Goal: Task Accomplishment & Management: Use online tool/utility

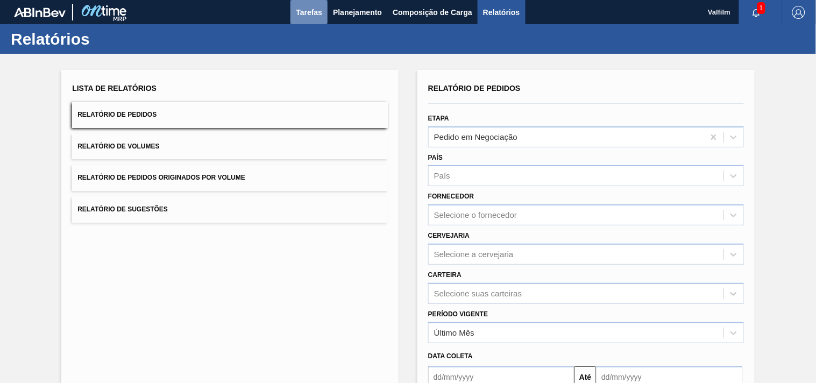
click at [309, 6] on span "Tarefas" at bounding box center [309, 12] width 26 height 13
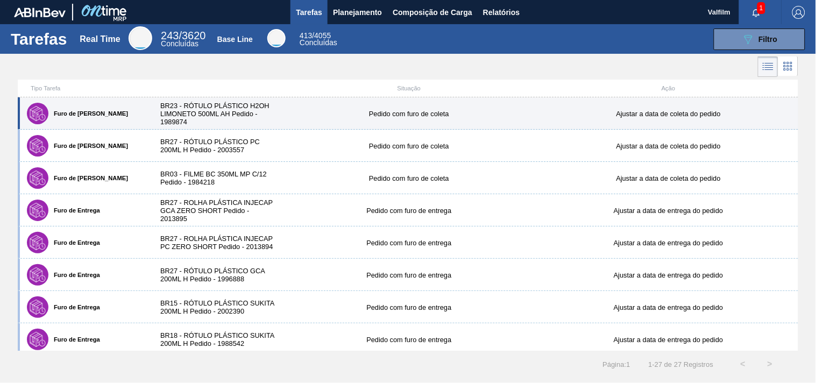
click at [274, 109] on div "BR23 - RÓTULO PLÁSTICO H2OH LIMONETO 500ML AH Pedido - 1989874" at bounding box center [215, 114] width 130 height 24
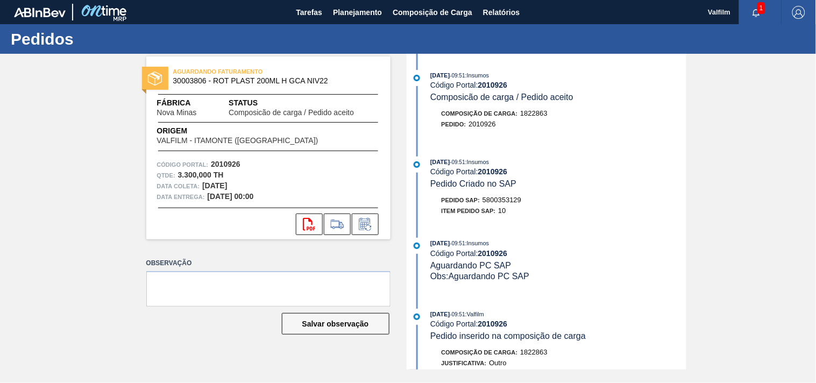
drag, startPoint x: 757, startPoint y: 9, endPoint x: 778, endPoint y: 25, distance: 26.5
click at [757, 9] on span "1" at bounding box center [761, 8] width 8 height 12
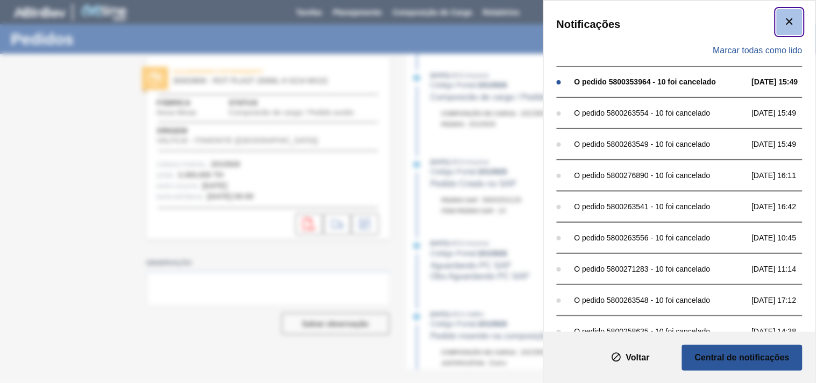
click at [787, 23] on icon "botão de ícone" at bounding box center [789, 21] width 13 height 13
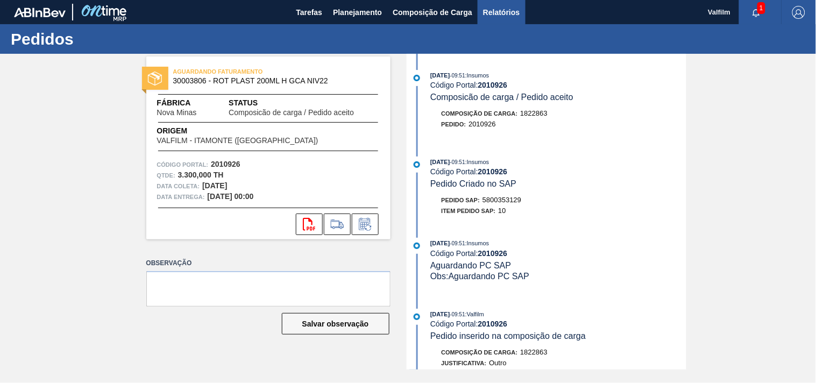
click at [509, 14] on span "Relatórios" at bounding box center [501, 12] width 37 height 13
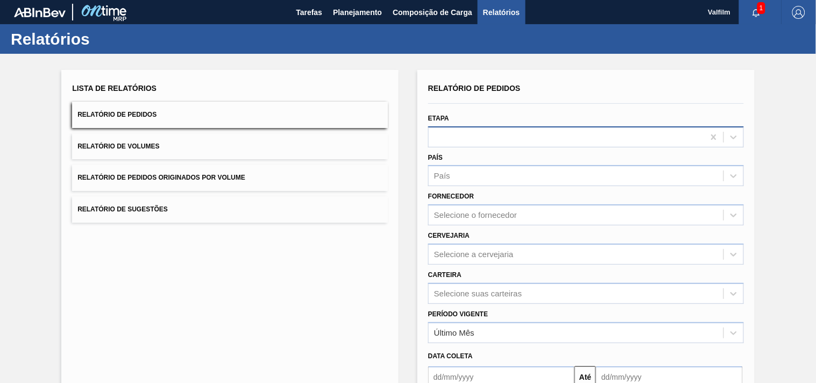
click at [492, 137] on div at bounding box center [566, 137] width 275 height 16
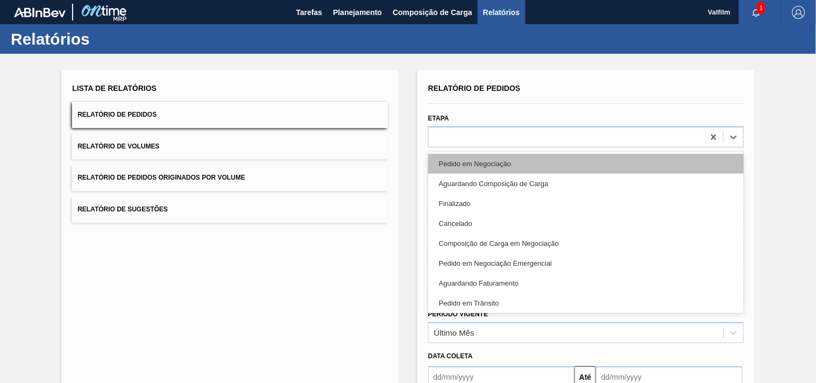
click at [492, 162] on div "Pedido em Negociação" at bounding box center [586, 164] width 316 height 20
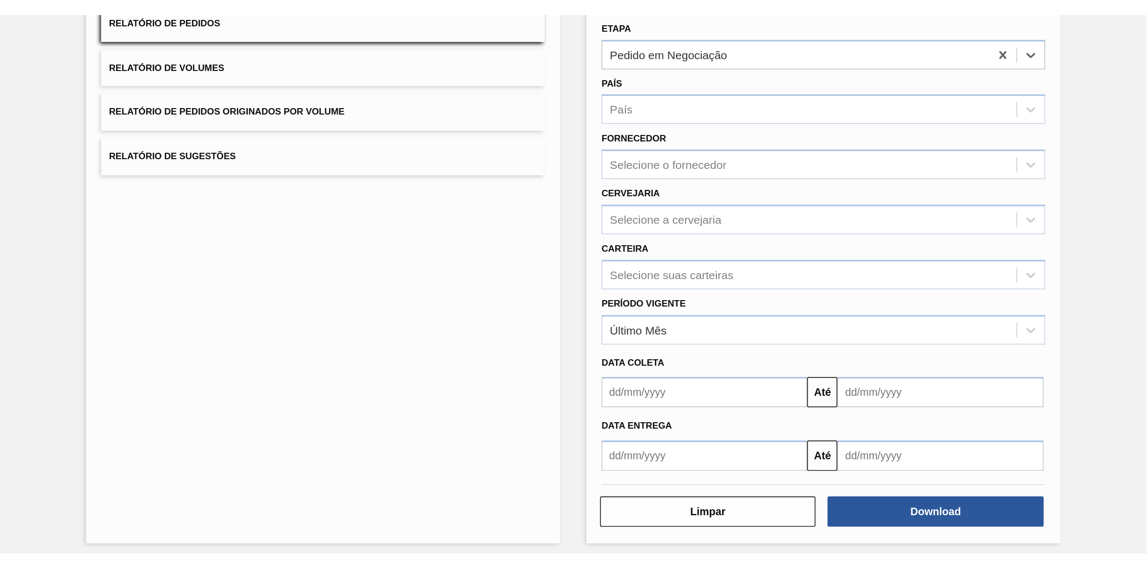
scroll to position [112, 0]
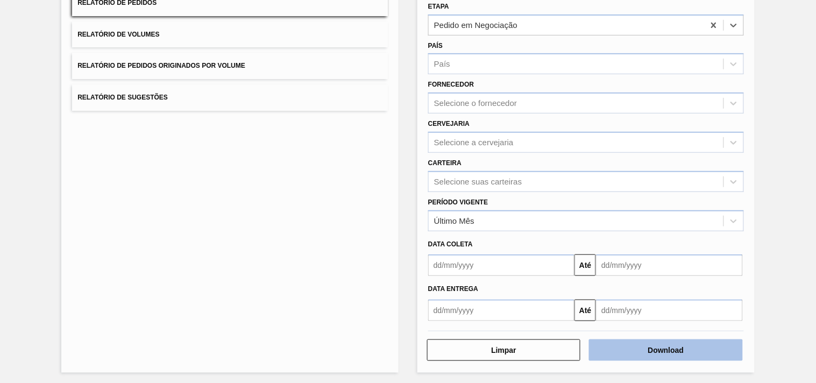
click at [679, 351] on button "Download" at bounding box center [665, 350] width 153 height 22
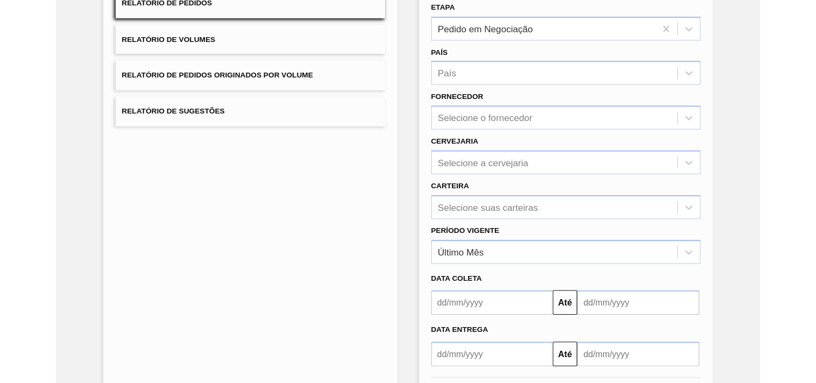
scroll to position [0, 0]
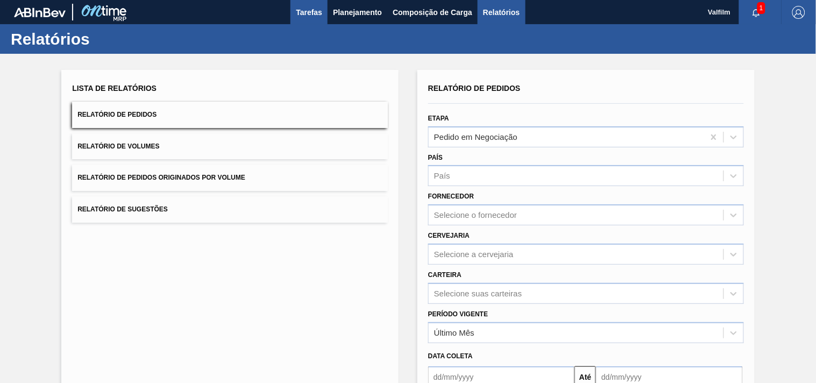
click at [310, 13] on span "Tarefas" at bounding box center [309, 12] width 26 height 13
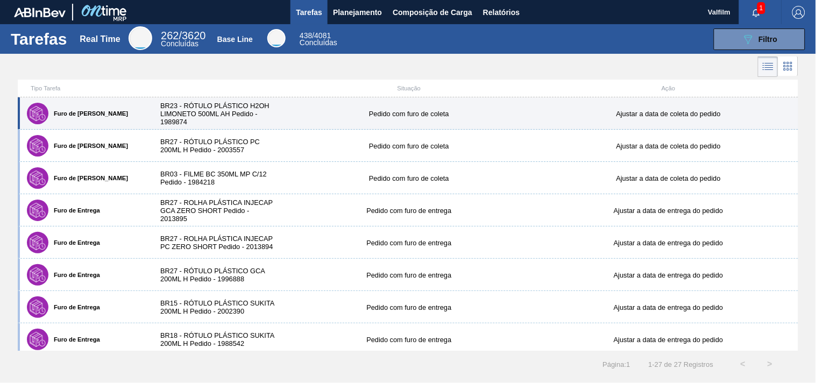
click at [282, 103] on div "Furo de Coleta BR23 - RÓTULO PLÁSTICO H2OH LIMONETO 500ML AH Pedido - 1989874 P…" at bounding box center [408, 113] width 780 height 32
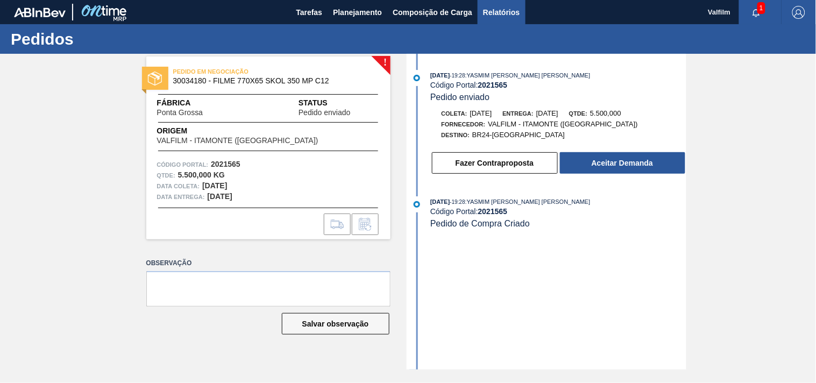
click at [502, 13] on span "Relatórios" at bounding box center [501, 12] width 37 height 13
